Goal: Information Seeking & Learning: Learn about a topic

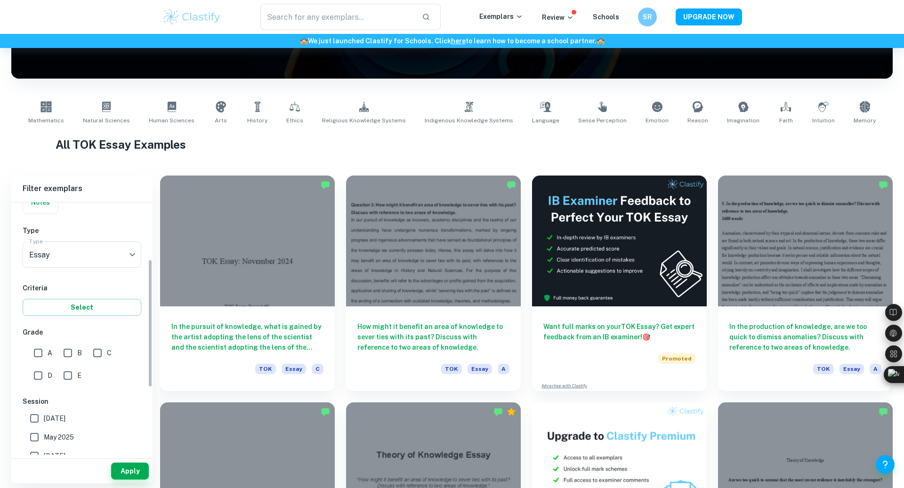
scroll to position [114, 0]
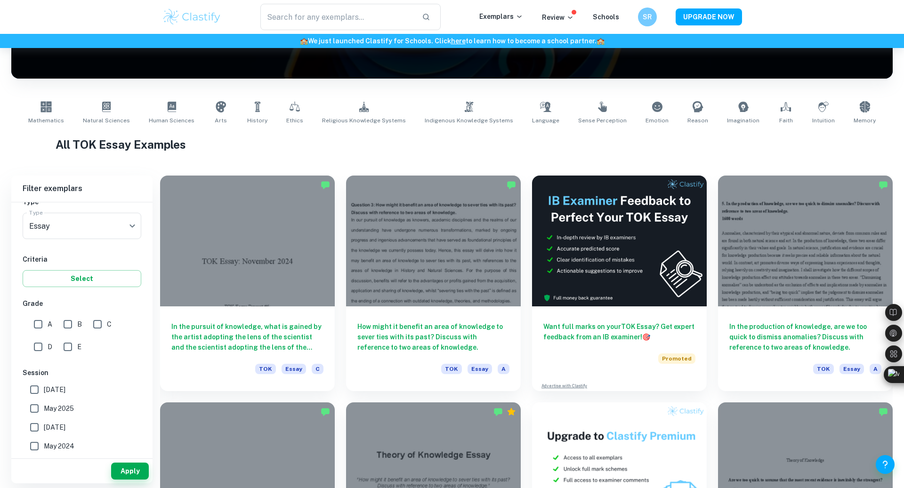
click at [41, 324] on input "A" at bounding box center [38, 324] width 19 height 19
checkbox input "true"
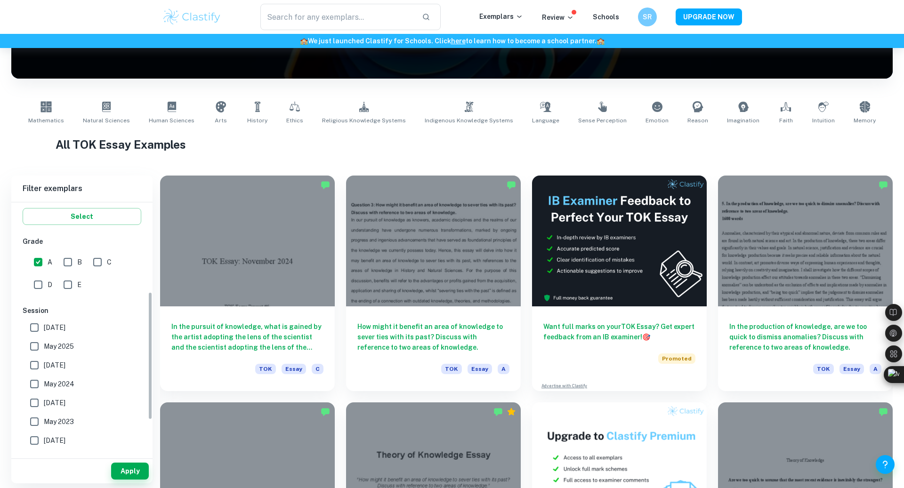
scroll to position [170, 0]
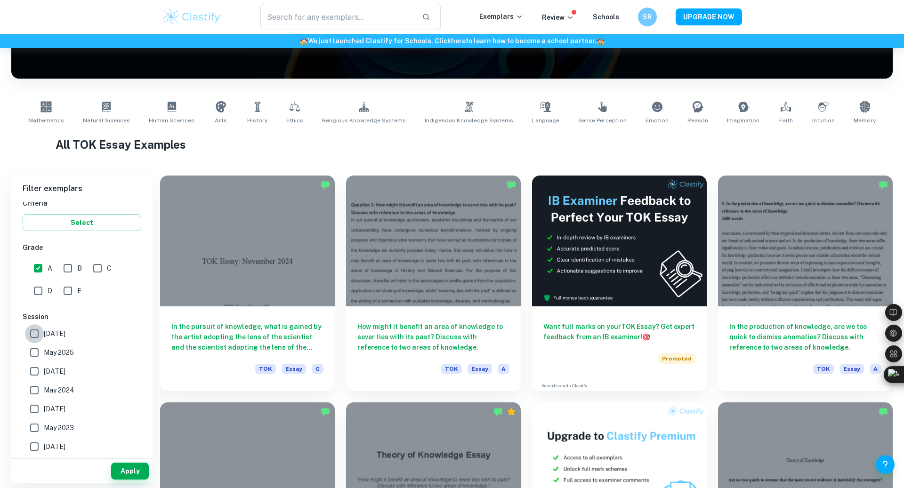
click at [37, 334] on input "May 2026" at bounding box center [34, 333] width 19 height 19
checkbox input "true"
click at [37, 350] on input "May 2025" at bounding box center [34, 352] width 19 height 19
checkbox input "true"
click at [36, 375] on input "November 2024" at bounding box center [34, 371] width 19 height 19
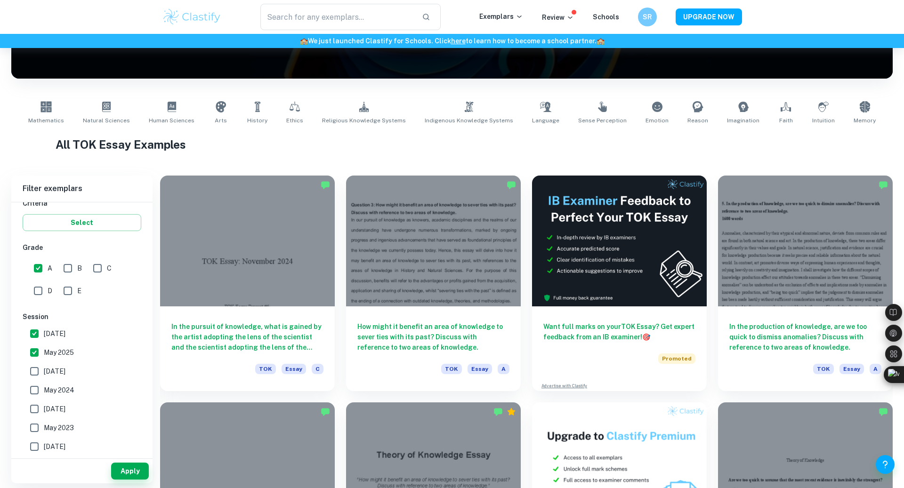
checkbox input "true"
click at [36, 396] on input "May 2024" at bounding box center [34, 390] width 19 height 19
checkbox input "true"
click at [124, 462] on div "Apply" at bounding box center [81, 471] width 141 height 24
click at [124, 469] on button "Apply" at bounding box center [130, 471] width 38 height 17
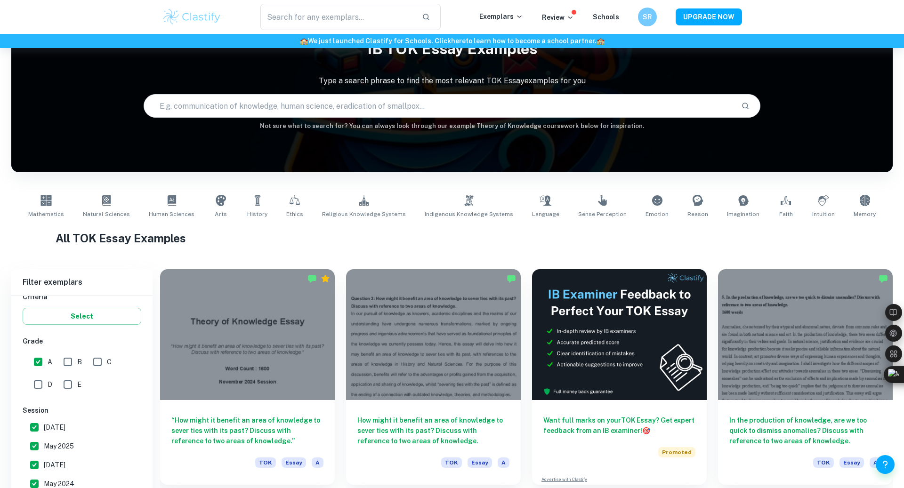
scroll to position [142, 0]
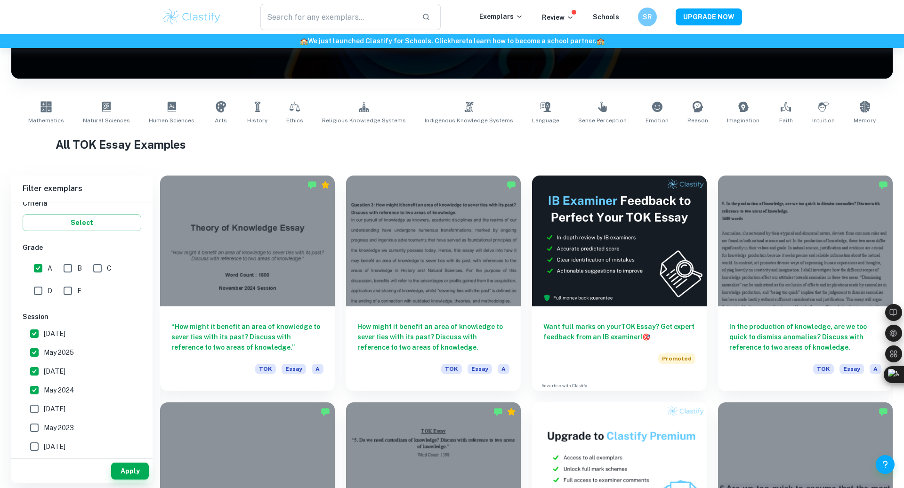
click at [33, 337] on input "May 2026" at bounding box center [34, 333] width 19 height 19
checkbox input "false"
click at [33, 375] on input "November 2024" at bounding box center [34, 371] width 19 height 19
checkbox input "false"
click at [33, 385] on input "May 2024" at bounding box center [34, 390] width 19 height 19
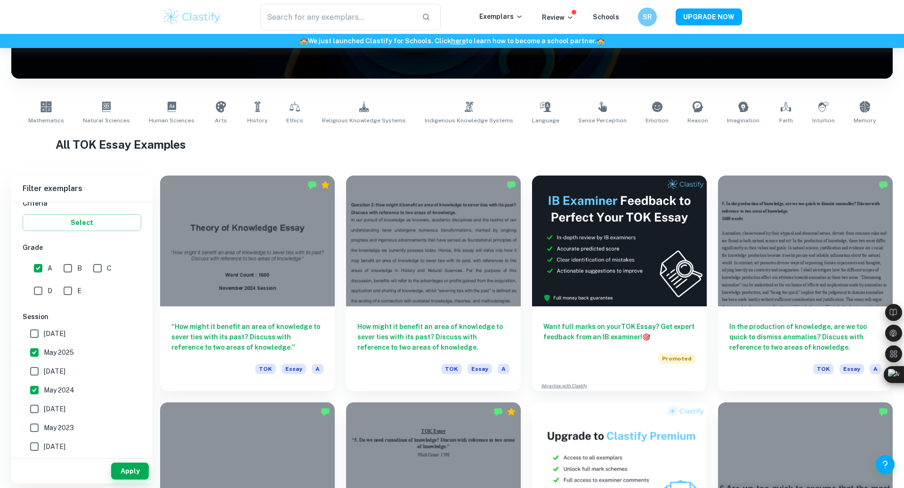
checkbox input "false"
click at [121, 470] on button "Apply" at bounding box center [130, 471] width 38 height 17
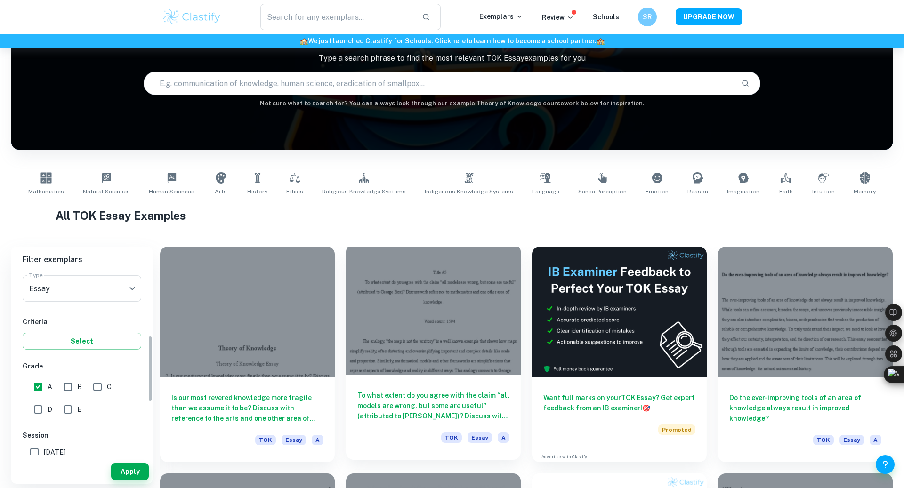
scroll to position [170, 0]
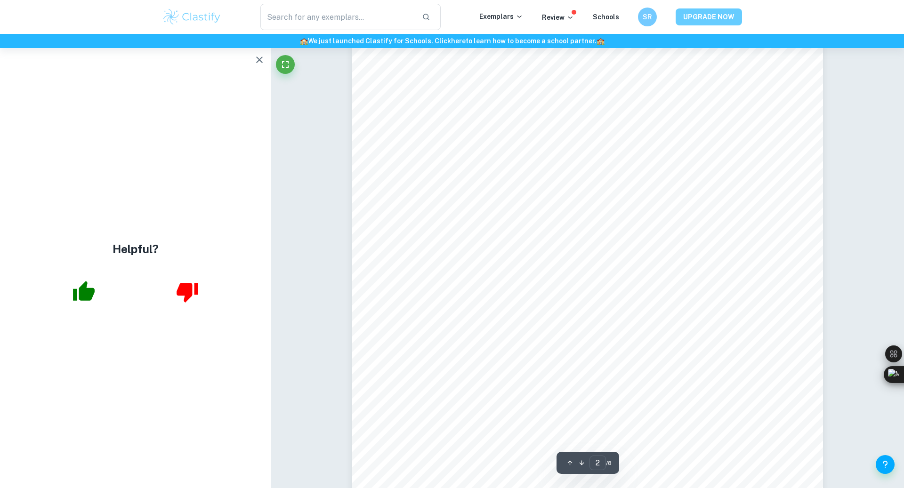
scroll to position [1021, 0]
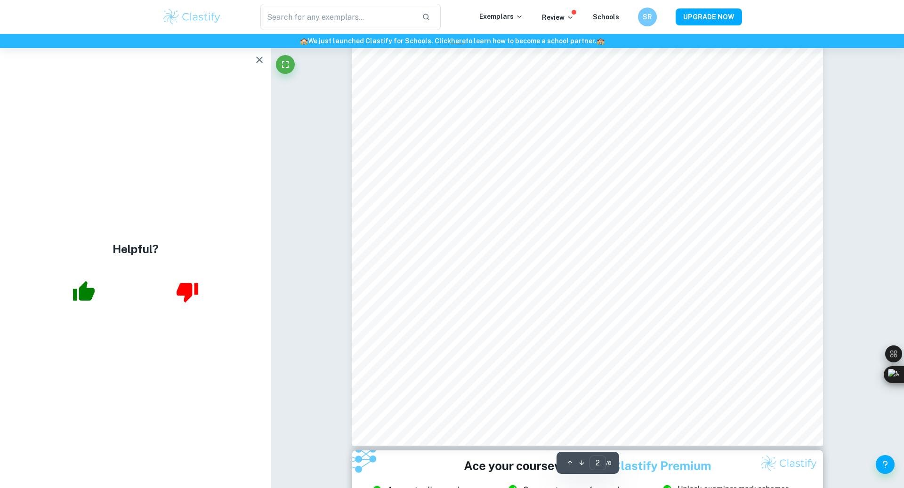
click at [261, 63] on icon "button" at bounding box center [259, 59] width 11 height 11
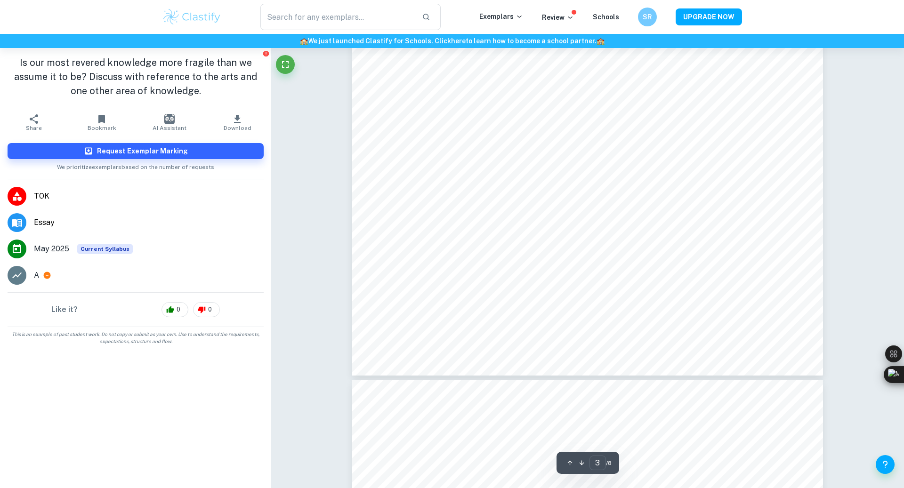
scroll to position [1834, 0]
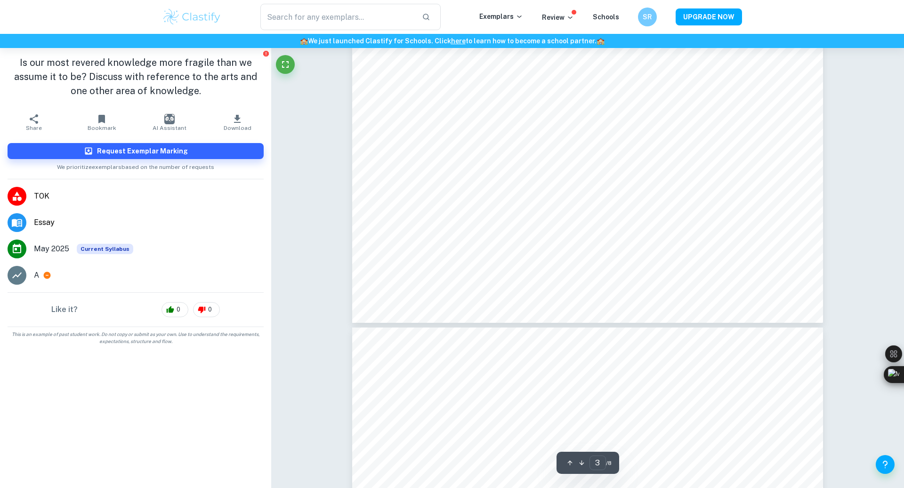
type input "4"
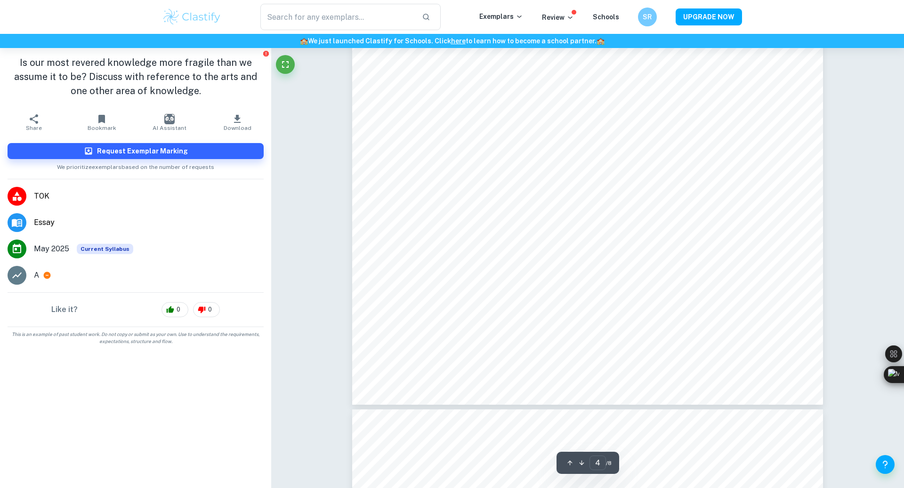
scroll to position [2479, 0]
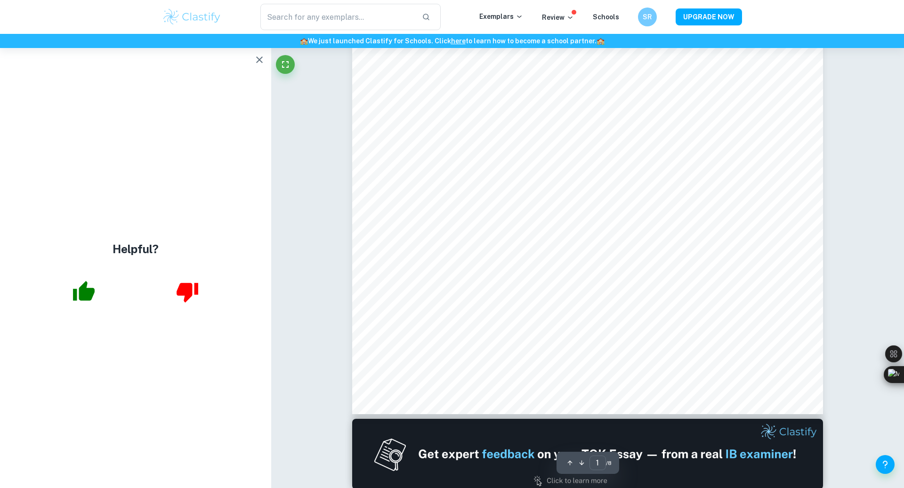
scroll to position [254, 0]
